Goal: Task Accomplishment & Management: Manage account settings

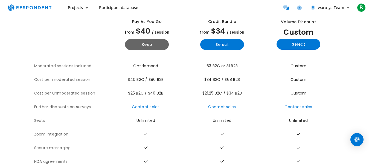
scroll to position [6, 0]
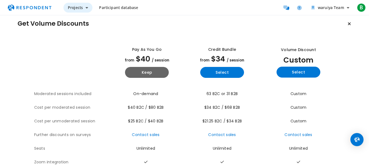
click at [86, 6] on button "Projects" at bounding box center [77, 8] width 29 height 10
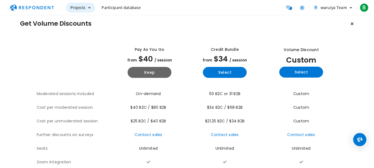
scroll to position [0, 0]
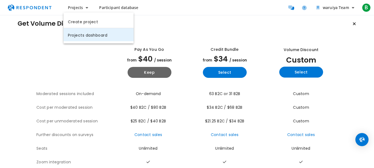
click at [101, 32] on link "Projects dashboard" at bounding box center [98, 34] width 70 height 13
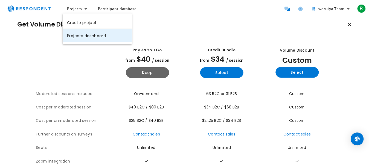
scroll to position [6, 0]
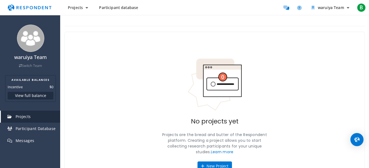
scroll to position [30, 0]
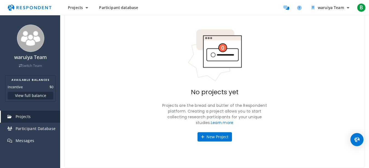
click at [133, 5] on span "Participant database" at bounding box center [118, 7] width 39 height 5
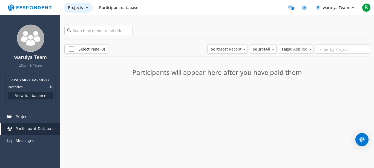
click at [84, 6] on button "Projects" at bounding box center [77, 8] width 29 height 10
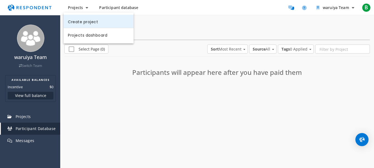
click at [103, 22] on link "Create project" at bounding box center [98, 21] width 70 height 13
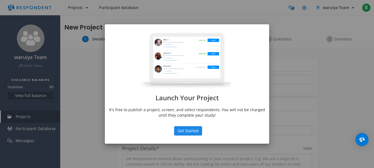
click at [194, 131] on button "Get Started" at bounding box center [188, 130] width 28 height 9
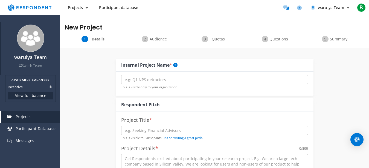
click at [42, 32] on div "waruiya Team Switch Team" at bounding box center [30, 48] width 59 height 53
click at [26, 40] on img at bounding box center [30, 38] width 27 height 27
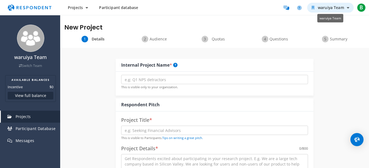
click at [348, 7] on icon "waruiya Team" at bounding box center [348, 8] width 2 height 4
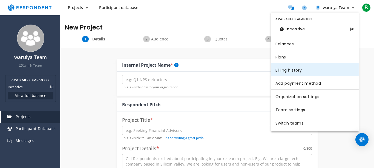
click at [299, 70] on link "Billing history" at bounding box center [315, 69] width 88 height 13
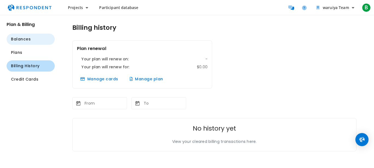
click at [24, 36] on button "Balances" at bounding box center [31, 39] width 48 height 11
